Goal: Information Seeking & Learning: Learn about a topic

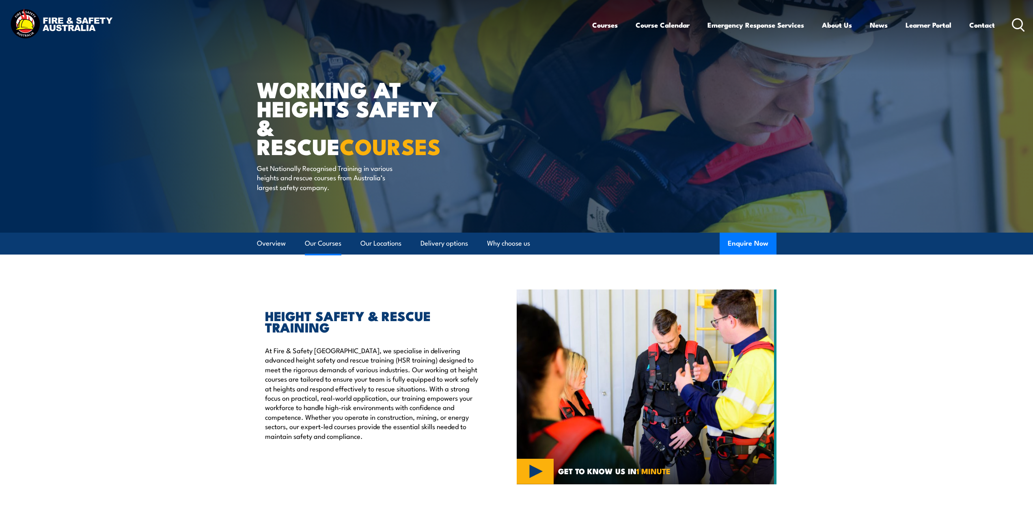
drag, startPoint x: 0, startPoint y: 0, endPoint x: 332, endPoint y: 245, distance: 412.8
click at [332, 245] on link "Our Courses" at bounding box center [323, 244] width 37 height 22
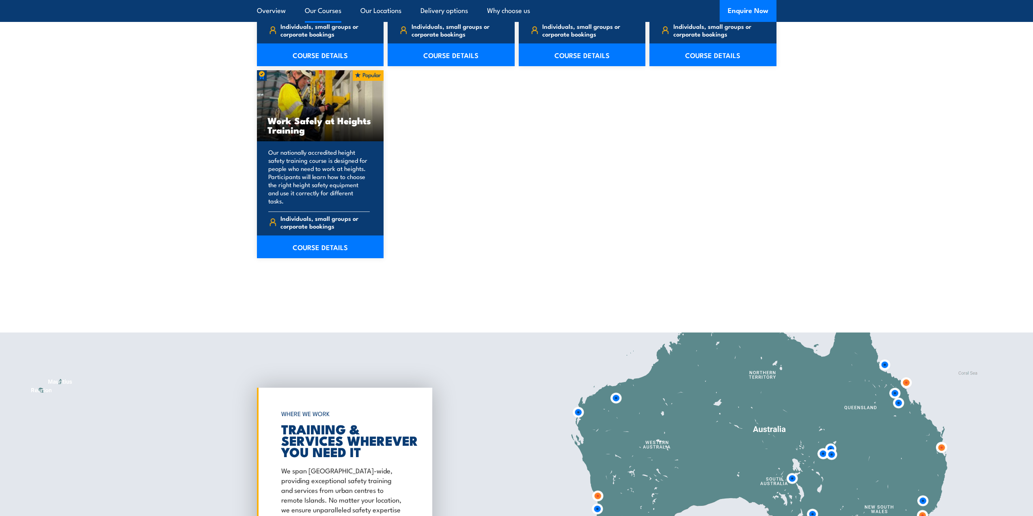
scroll to position [1022, 0]
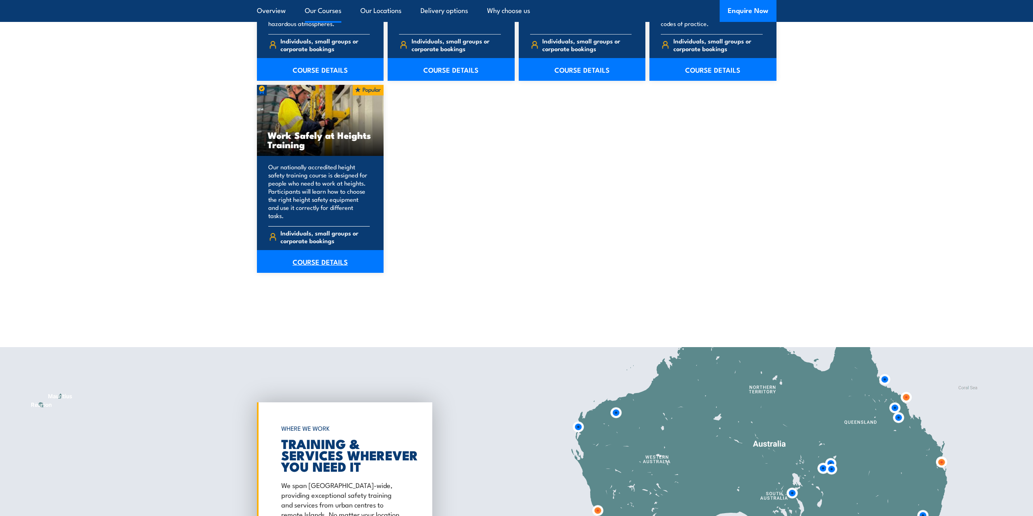
click at [330, 264] on link "COURSE DETAILS" at bounding box center [320, 261] width 127 height 23
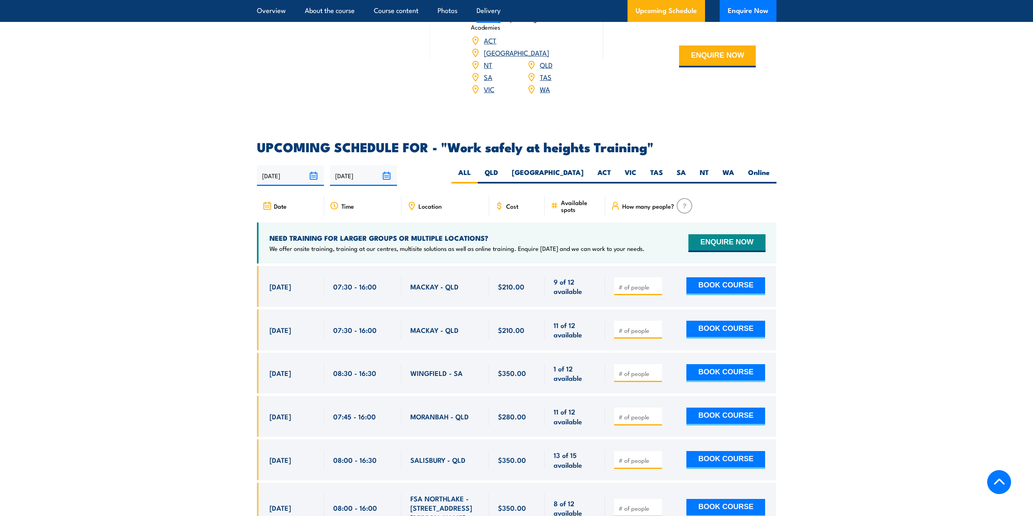
scroll to position [1177, 0]
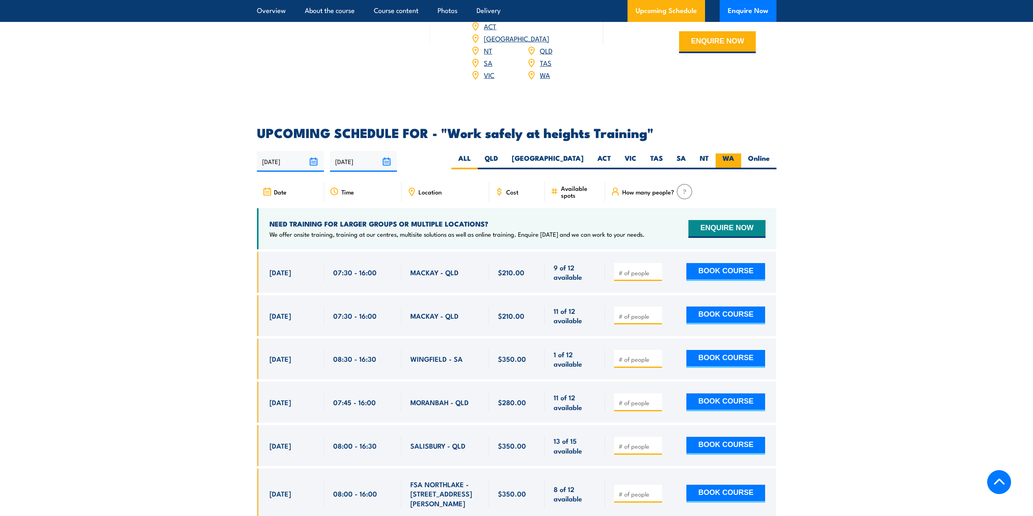
click at [717, 153] on label "WA" at bounding box center [729, 161] width 26 height 16
click at [734, 153] on input "WA" at bounding box center [736, 155] width 5 height 5
radio input "true"
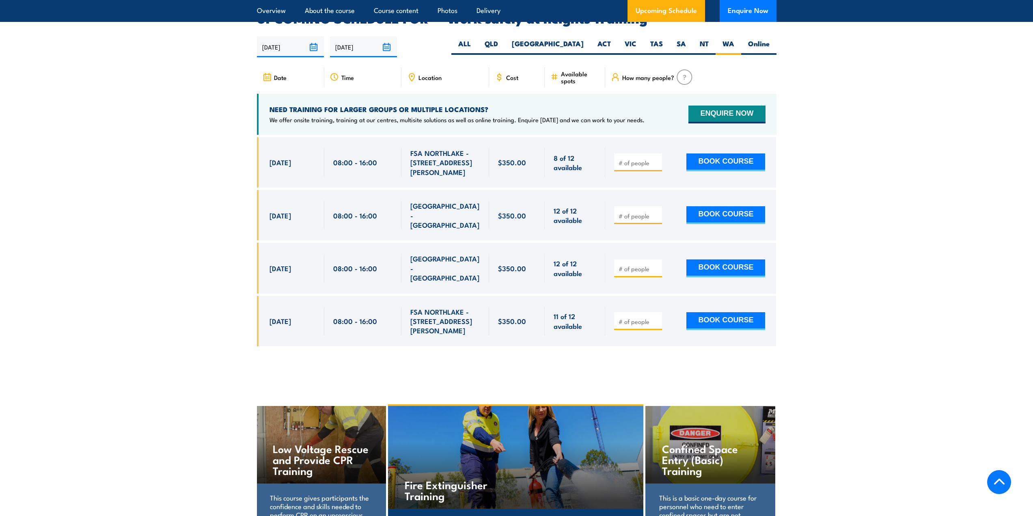
scroll to position [1089, 0]
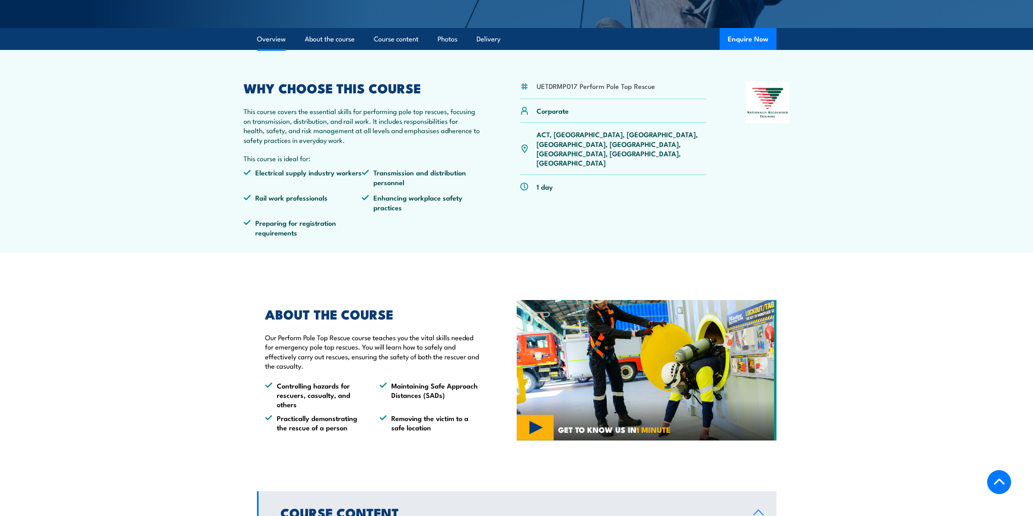
scroll to position [203, 0]
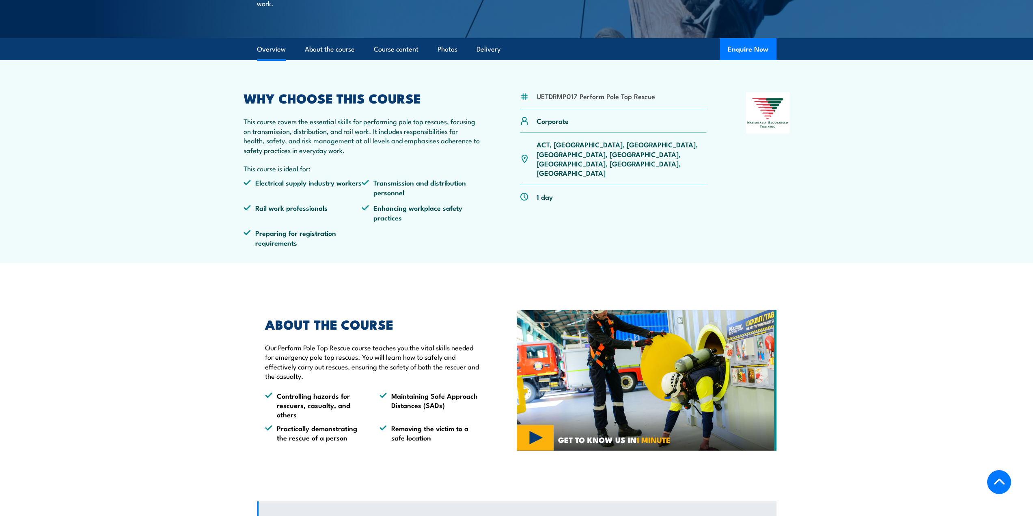
click at [649, 146] on p "ACT, NSW, NT, QLD, SA, TAS, VIC, WA" at bounding box center [622, 159] width 170 height 38
click at [652, 141] on p "ACT, NSW, NT, QLD, SA, TAS, VIC, WA" at bounding box center [622, 159] width 170 height 38
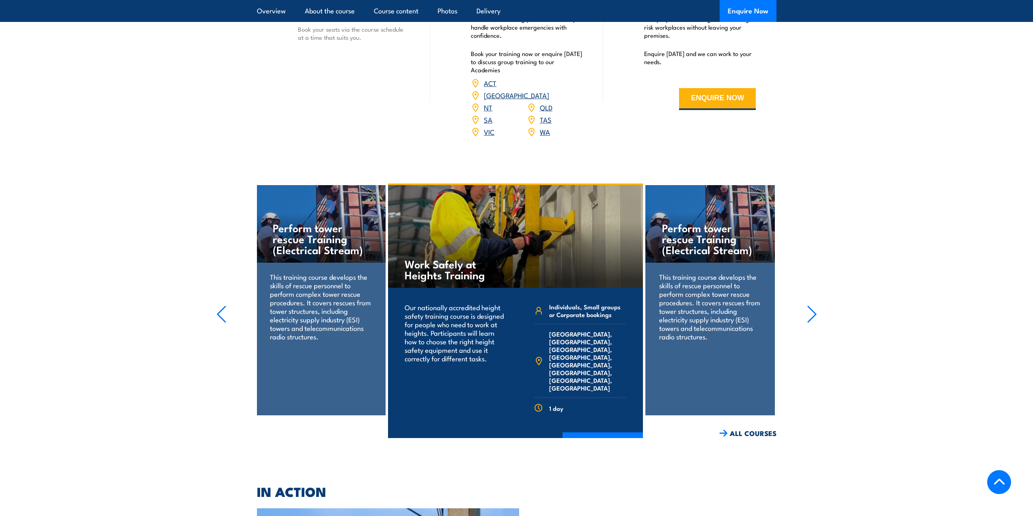
scroll to position [1068, 0]
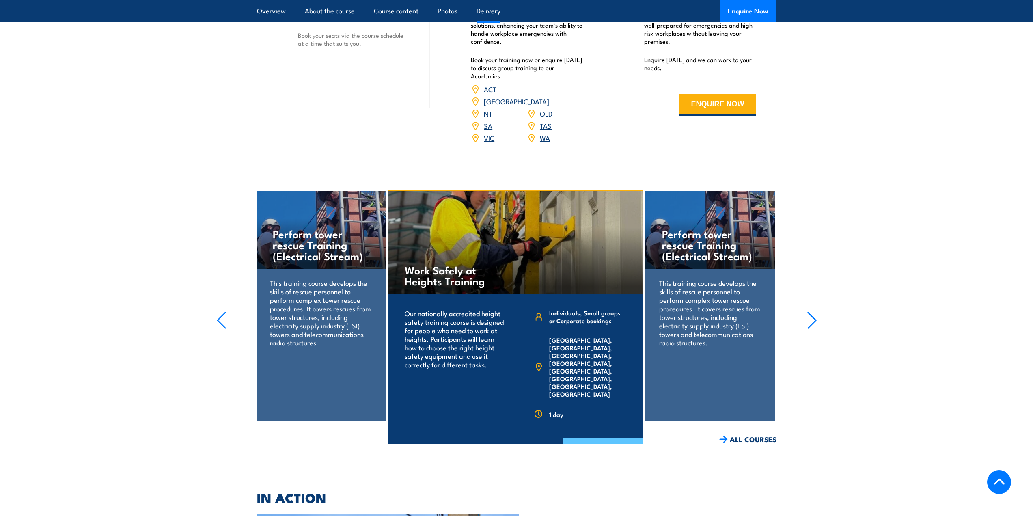
click at [607, 438] on link "COURSE DETAILS" at bounding box center [603, 448] width 80 height 21
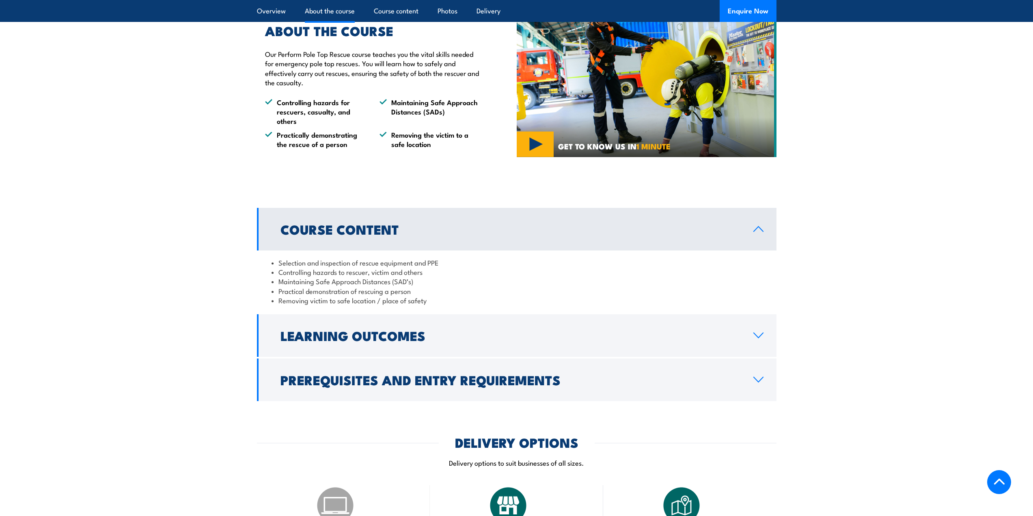
scroll to position [500, 0]
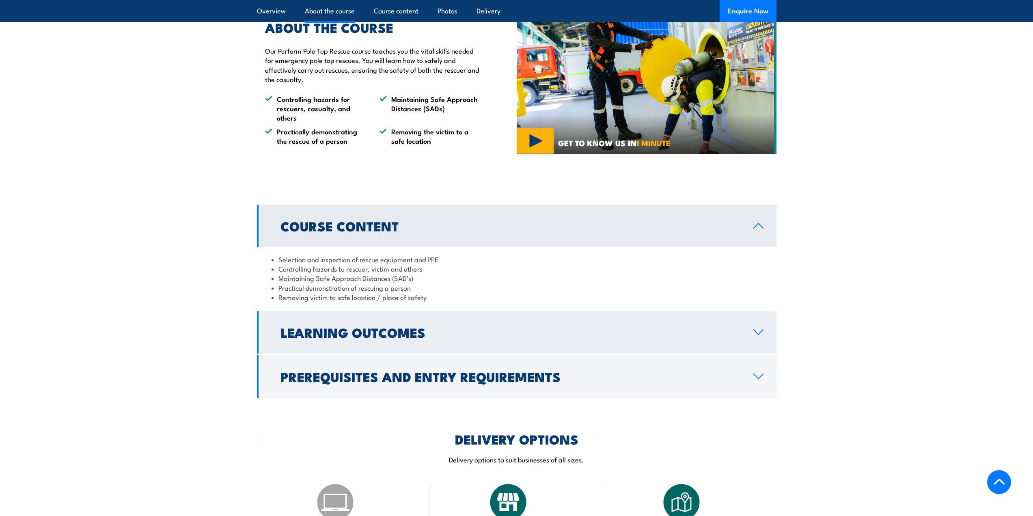
click at [517, 316] on link "Learning Outcomes" at bounding box center [517, 332] width 520 height 43
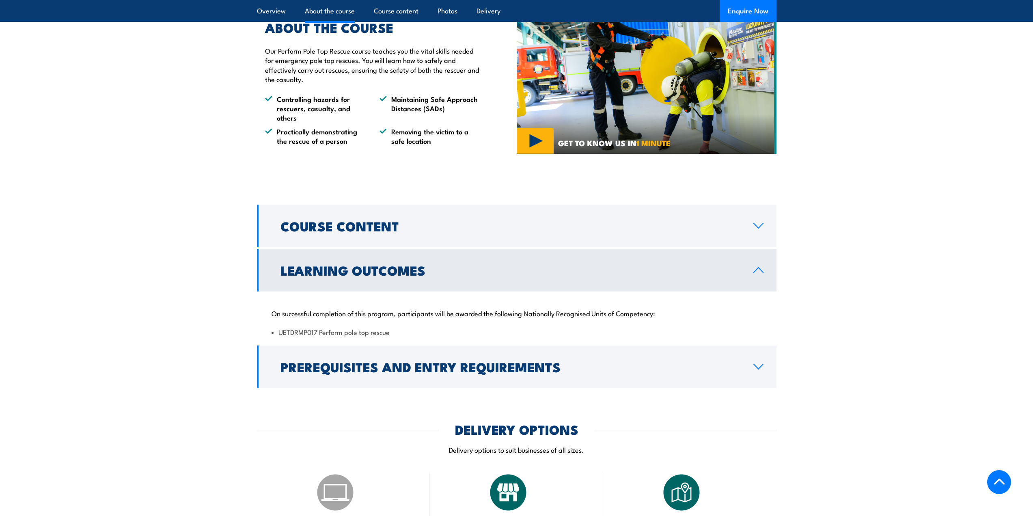
click at [504, 277] on link "Learning Outcomes" at bounding box center [517, 270] width 520 height 43
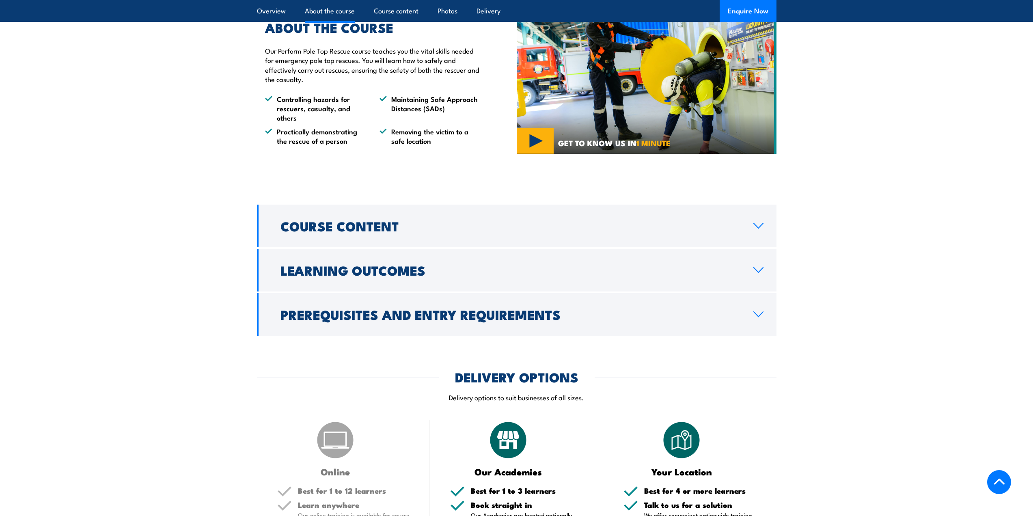
click at [504, 352] on div "COURSES > Emergency Response & Rescue Training Perform Pole Top Rescue TRAINING…" at bounding box center [516, 366] width 1033 height 1732
click at [499, 314] on h2 "Prerequisites and Entry Requirements" at bounding box center [511, 314] width 460 height 11
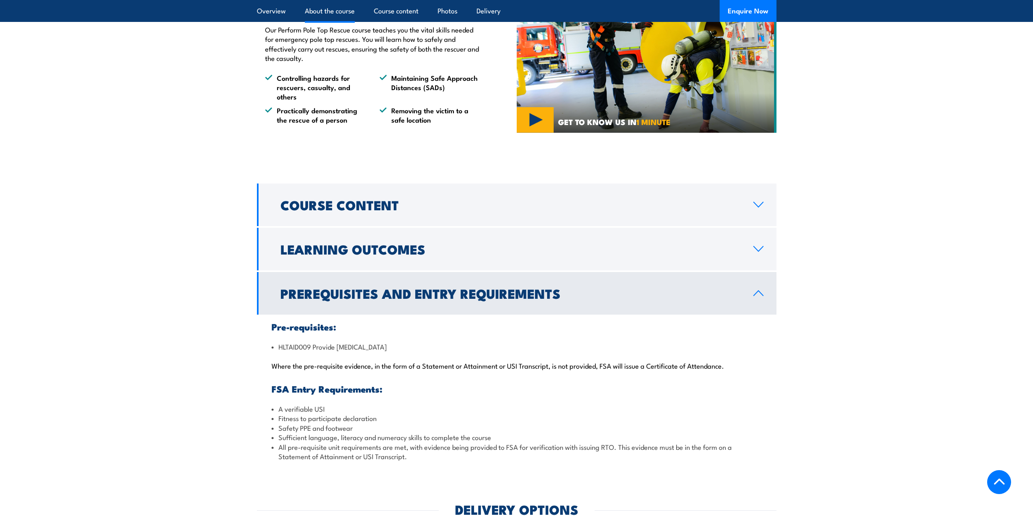
scroll to position [540, 0]
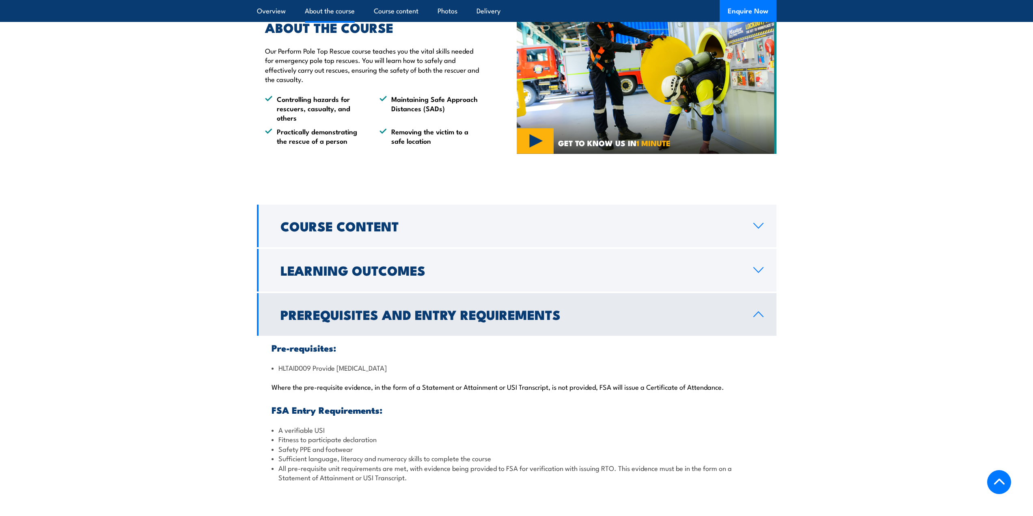
click at [499, 314] on h2 "Prerequisites and Entry Requirements" at bounding box center [511, 314] width 460 height 11
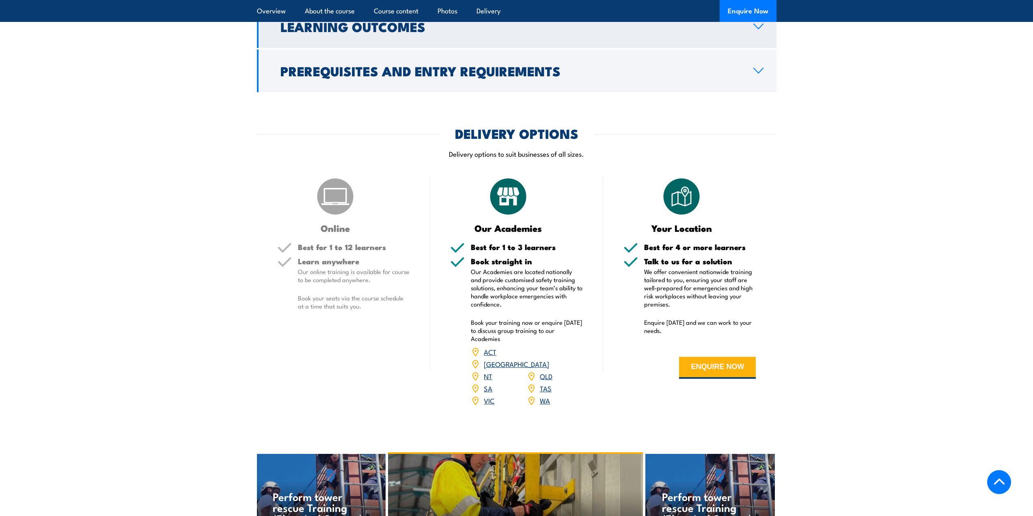
scroll to position [934, 0]
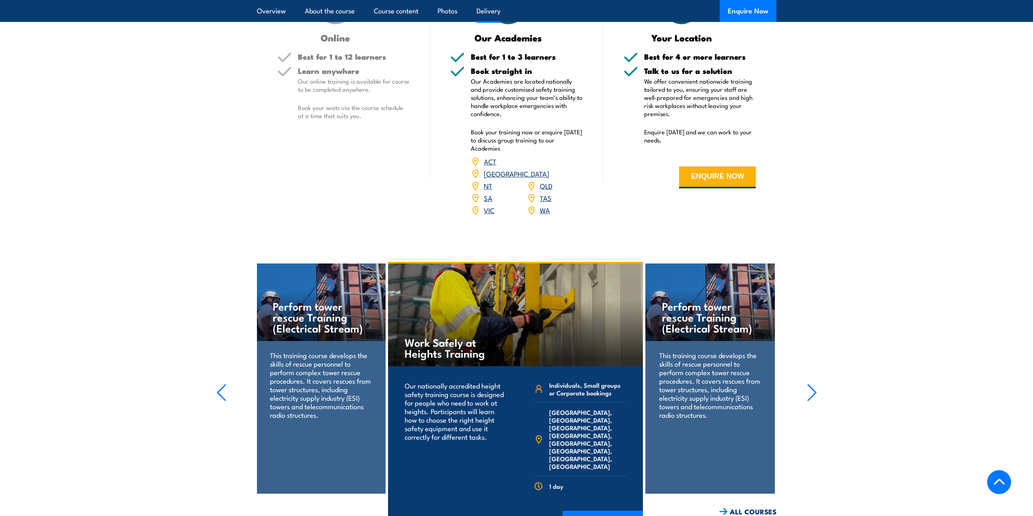
click at [544, 205] on link "WA" at bounding box center [545, 210] width 10 height 10
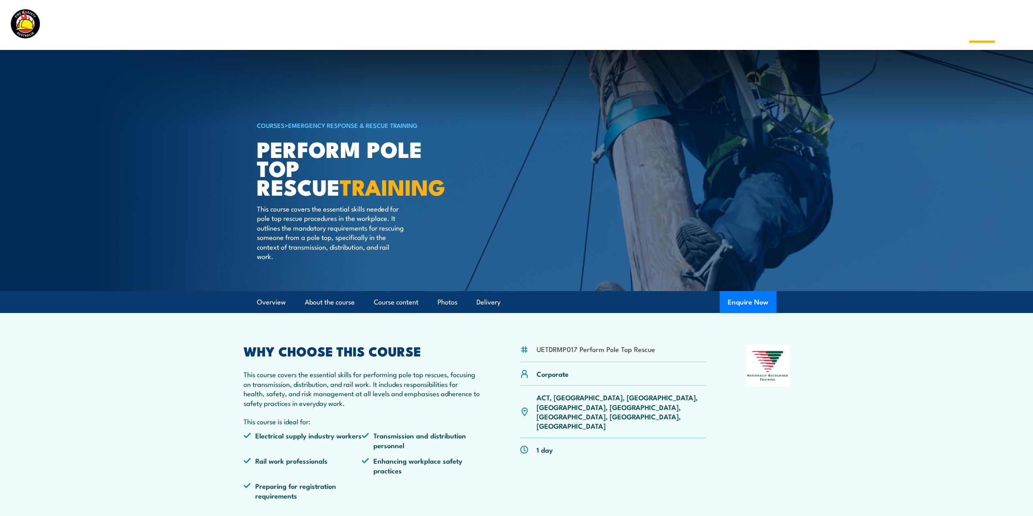
click at [978, 31] on link "Contact" at bounding box center [983, 25] width 26 height 22
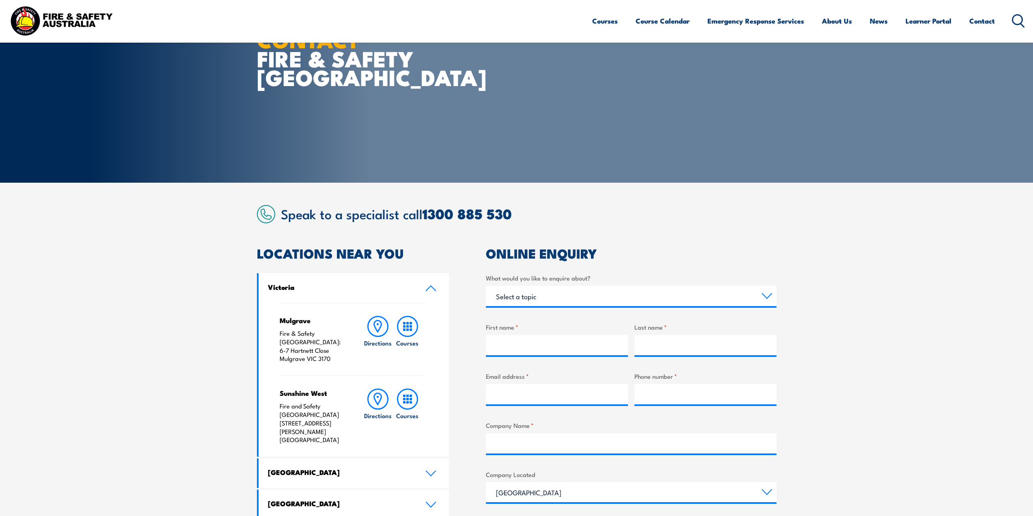
scroll to position [244, 0]
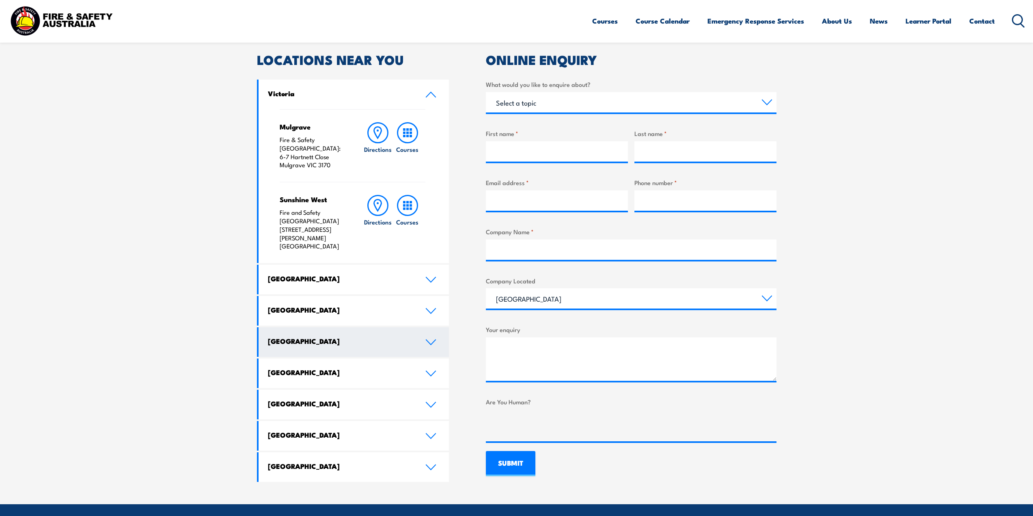
click at [356, 337] on h4 "[GEOGRAPHIC_DATA]" at bounding box center [340, 341] width 145 height 9
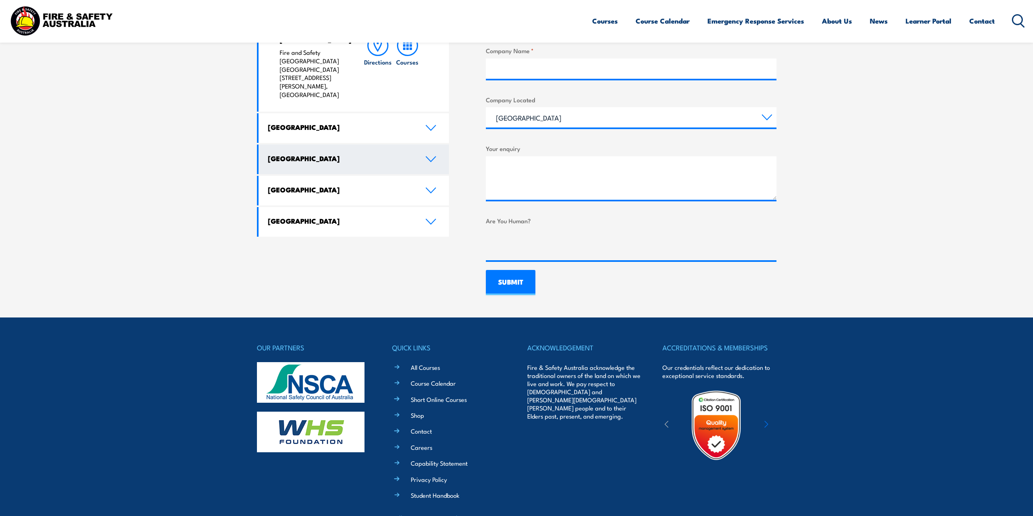
scroll to position [485, 0]
